Goal: Information Seeking & Learning: Learn about a topic

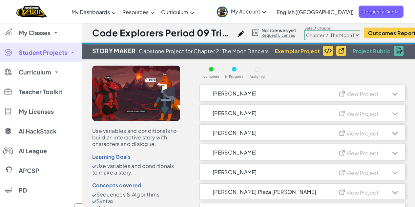
select select "5d8a57abe8919b28d5113af1"
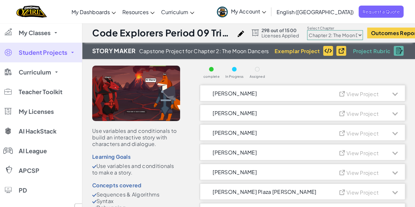
click at [0, 0] on link "Ozaria Classroom" at bounding box center [0, 0] width 0 height 0
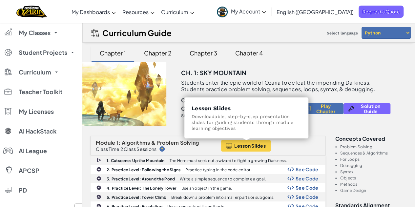
click at [247, 144] on span "Lesson Slides" at bounding box center [249, 145] width 31 height 5
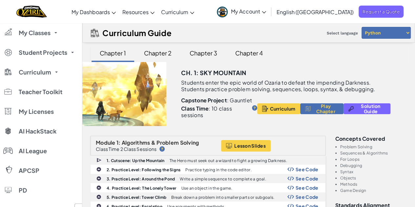
click at [167, 56] on div "Chapter 2" at bounding box center [157, 52] width 41 height 15
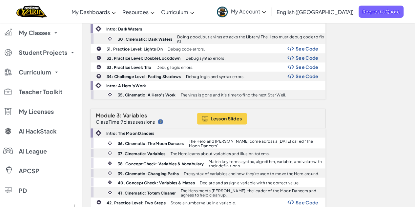
scroll to position [475, 0]
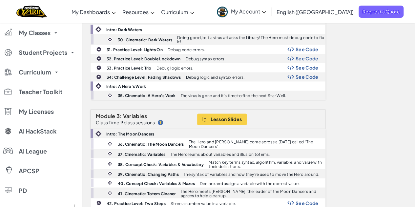
click at [215, 116] on span "Lesson Slides" at bounding box center [225, 118] width 31 height 5
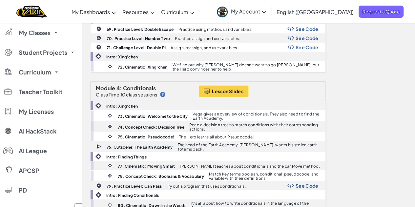
scroll to position [966, 0]
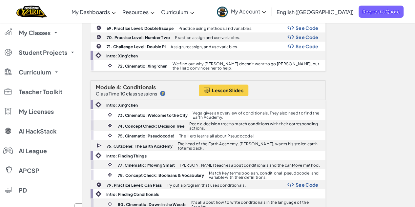
click at [228, 88] on span "Lesson Slides" at bounding box center [227, 90] width 31 height 5
